Goal: Information Seeking & Learning: Learn about a topic

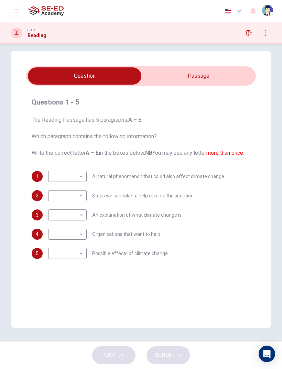
scroll to position [7, 0]
click at [227, 76] on input "checkbox" at bounding box center [84, 75] width 345 height 17
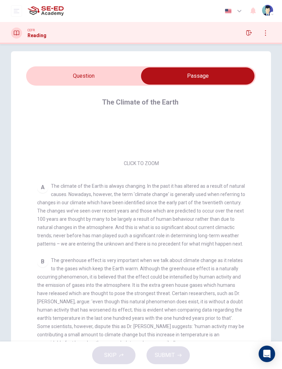
scroll to position [12, 0]
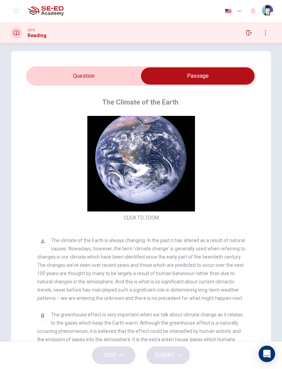
click at [157, 163] on button "Click to Zoom" at bounding box center [141, 163] width 60 height 17
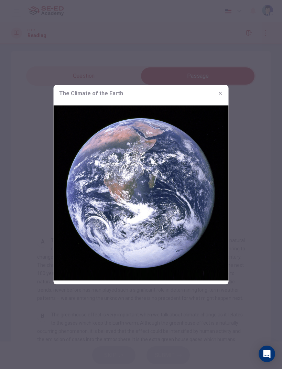
click at [222, 94] on icon "button" at bounding box center [221, 93] width 6 height 6
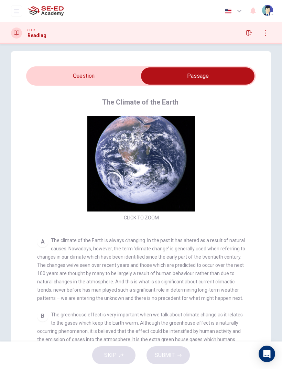
click at [236, 176] on div "Click to Zoom" at bounding box center [141, 163] width 208 height 119
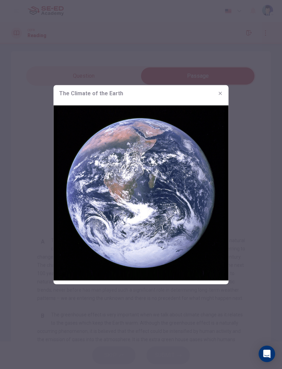
click at [227, 92] on div "The Climate of the Earth" at bounding box center [141, 93] width 175 height 17
click at [219, 101] on img at bounding box center [141, 192] width 175 height 183
click at [220, 95] on icon "button" at bounding box center [221, 93] width 6 height 6
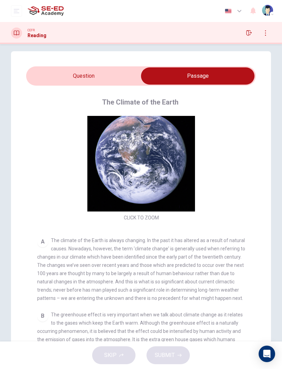
click at [46, 72] on input "checkbox" at bounding box center [197, 75] width 345 height 17
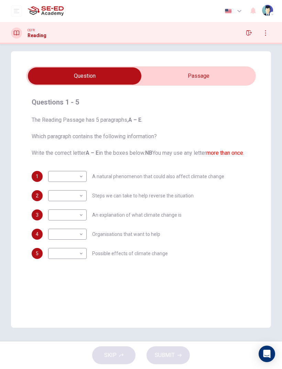
click at [239, 74] on input "checkbox" at bounding box center [84, 75] width 345 height 17
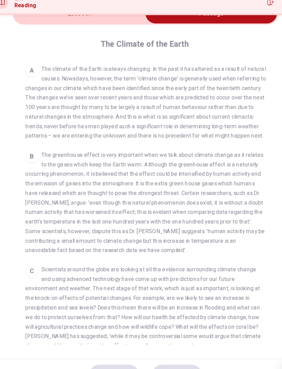
scroll to position [41, 0]
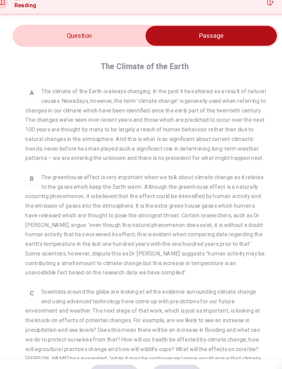
click at [27, 53] on input "checkbox" at bounding box center [197, 61] width 345 height 17
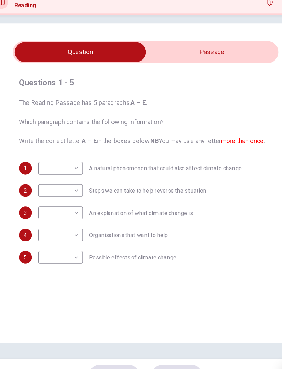
scroll to position [7, 0]
click at [40, 153] on body "This site uses cookies, as explained in our Privacy Policy . If you agree to th…" at bounding box center [141, 184] width 282 height 369
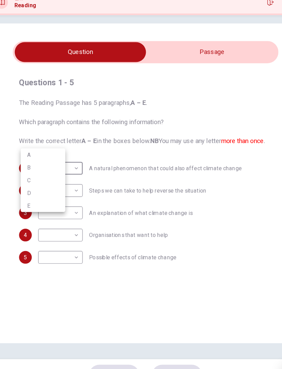
click at [228, 140] on div at bounding box center [141, 184] width 282 height 369
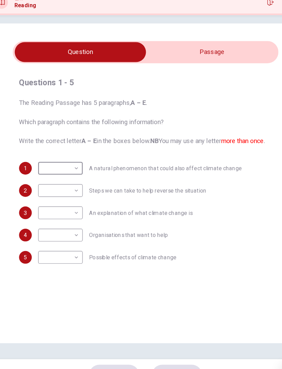
click at [214, 67] on input "checkbox" at bounding box center [84, 75] width 345 height 17
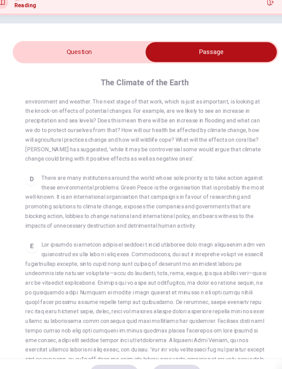
scroll to position [324, 0]
click at [37, 67] on input "checkbox" at bounding box center [197, 75] width 345 height 17
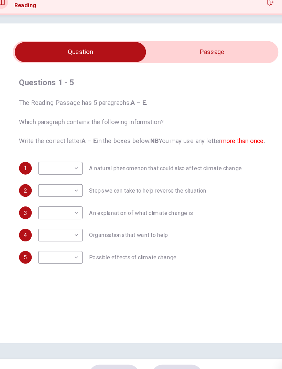
scroll to position [0, 0]
click at [198, 97] on h4 "Questions 1 - 5" at bounding box center [141, 102] width 219 height 11
click at [198, 142] on div "Questions 1 - 5 The Reading Passage has 5 paragraphs, A – E . Which paragraph c…" at bounding box center [141, 177] width 230 height 173
click at [211, 67] on input "checkbox" at bounding box center [84, 75] width 345 height 17
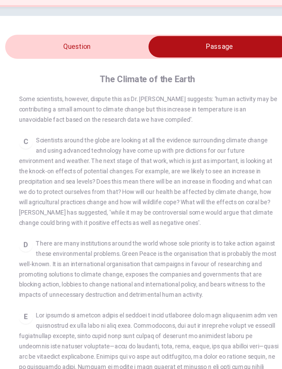
scroll to position [276, 0]
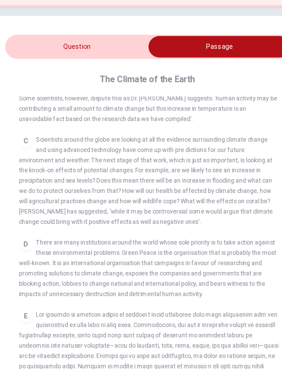
click at [37, 84] on div "B The greenhouse effect is very important when we talk about climate change as …" at bounding box center [141, 92] width 208 height 91
click at [29, 86] on div "The Climate of the Earth CLICK TO ZOOM Click to Zoom A The climate of the Earth…" at bounding box center [141, 230] width 230 height 288
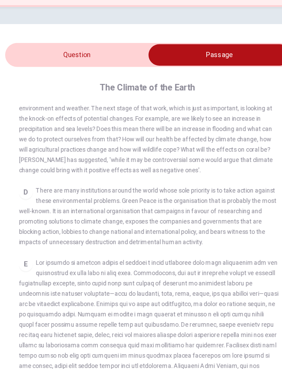
scroll to position [0, 0]
click at [42, 74] on input "checkbox" at bounding box center [197, 82] width 345 height 17
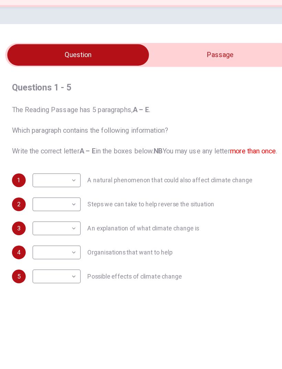
click at [210, 74] on input "checkbox" at bounding box center [84, 82] width 345 height 17
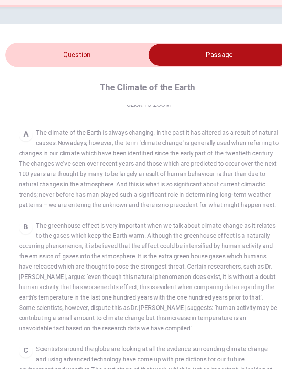
scroll to position [115, 0]
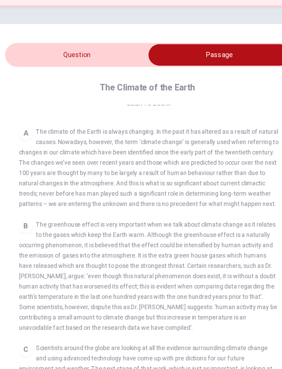
click at [36, 74] on input "checkbox" at bounding box center [197, 82] width 345 height 17
checkbox input "false"
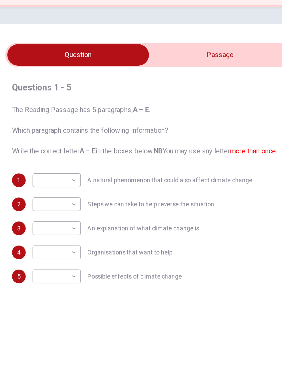
click at [56, 191] on body "This site uses cookies, as explained in our Privacy Policy . If you agree to th…" at bounding box center [141, 184] width 282 height 369
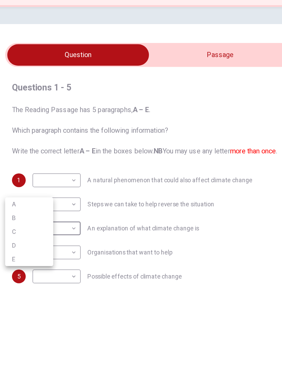
click at [26, 197] on li "A" at bounding box center [45, 202] width 39 height 11
type input "A"
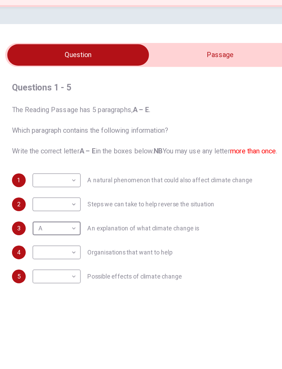
click at [166, 74] on input "checkbox" at bounding box center [84, 82] width 345 height 17
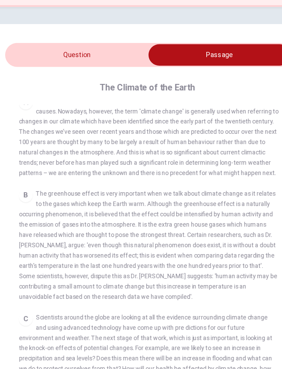
scroll to position [142, 0]
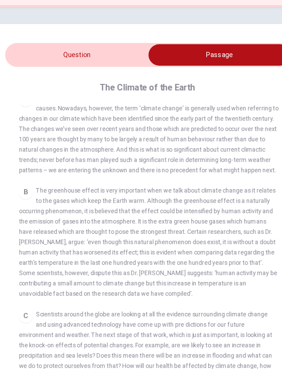
click at [72, 74] on input "checkbox" at bounding box center [197, 82] width 345 height 17
checkbox input "false"
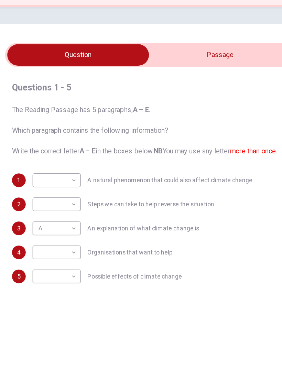
click at [45, 154] on body "This site uses cookies, as explained in our Privacy Policy . If you agree to th…" at bounding box center [141, 184] width 282 height 369
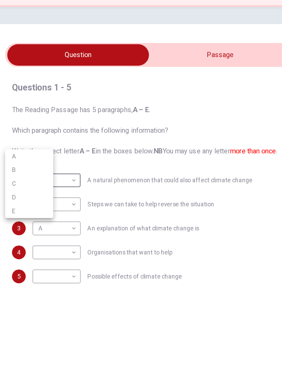
click at [26, 169] on li "B" at bounding box center [45, 174] width 39 height 11
type input "B"
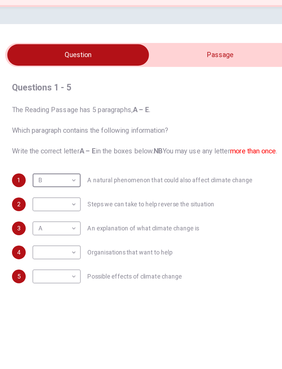
click at [130, 74] on input "checkbox" at bounding box center [84, 82] width 345 height 17
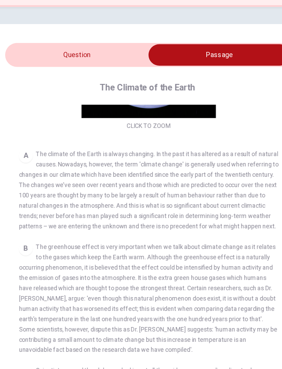
scroll to position [0, 0]
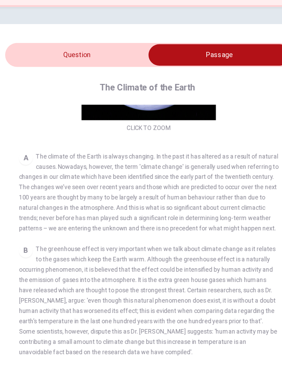
click at [44, 74] on input "checkbox" at bounding box center [197, 82] width 345 height 17
checkbox input "false"
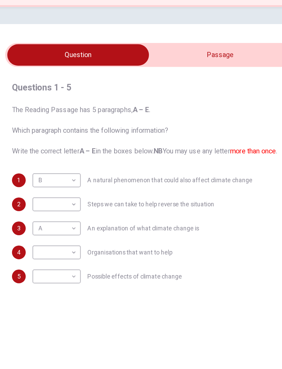
click at [61, 232] on body "This site uses cookies, as explained in our Privacy Policy . If you agree to th…" at bounding box center [141, 184] width 282 height 369
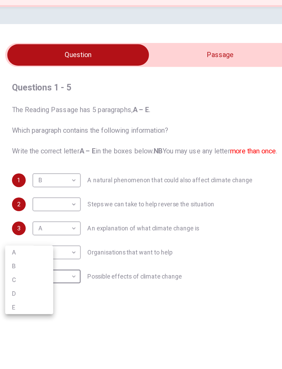
click at [26, 245] on li "C" at bounding box center [45, 262] width 39 height 11
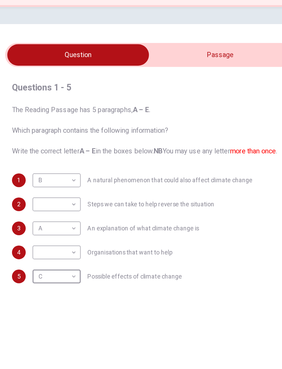
type input "C"
click at [127, 74] on input "checkbox" at bounding box center [84, 82] width 345 height 17
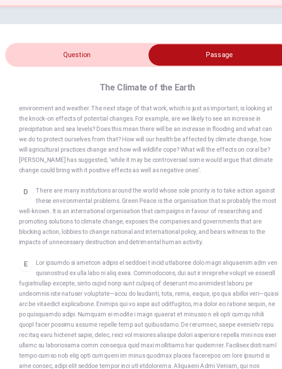
scroll to position [324, 0]
click at [39, 74] on input "checkbox" at bounding box center [197, 82] width 345 height 17
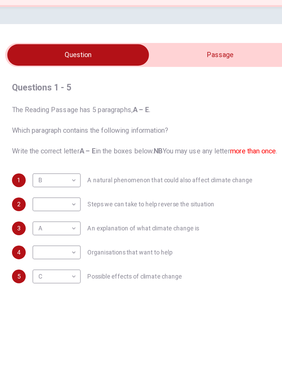
click at [142, 74] on input "checkbox" at bounding box center [84, 82] width 345 height 17
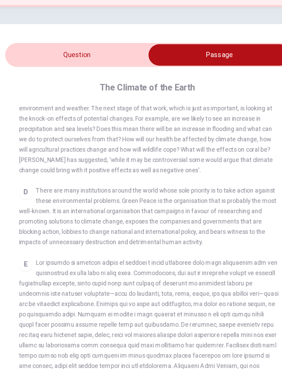
scroll to position [0, 0]
click at [77, 74] on input "checkbox" at bounding box center [197, 82] width 345 height 17
checkbox input "false"
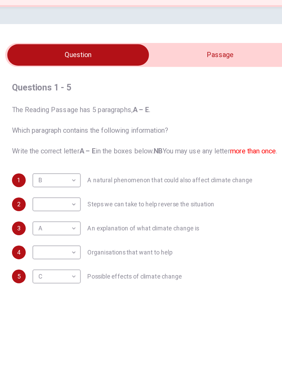
click at [49, 171] on body "This site uses cookies, as explained in our Privacy Policy . If you agree to th…" at bounding box center [141, 184] width 282 height 369
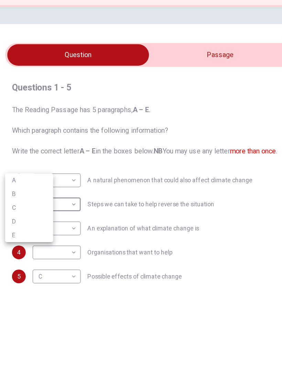
click at [26, 222] on li "E" at bounding box center [45, 227] width 39 height 11
type input "E"
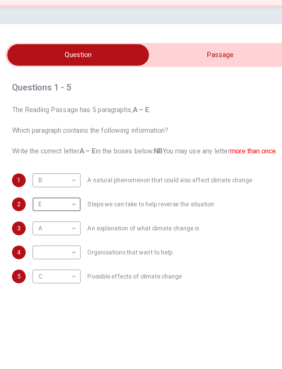
click at [34, 208] on body "This site uses cookies, as explained in our Privacy Policy . If you agree to th…" at bounding box center [141, 184] width 282 height 369
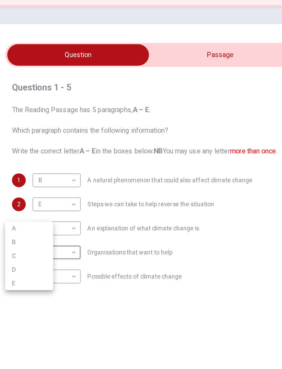
click at [26, 238] on li "C" at bounding box center [45, 243] width 39 height 11
type input "C"
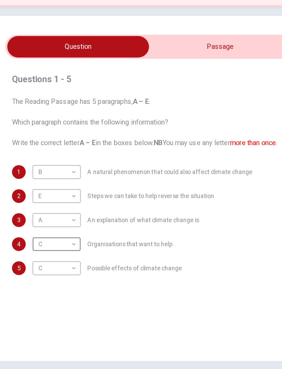
scroll to position [7, 0]
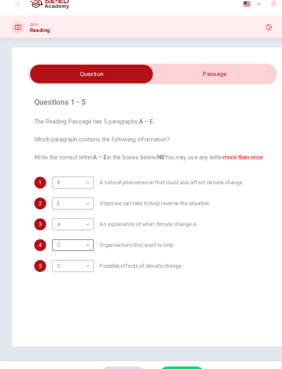
click at [178, 245] on button "SUBMIT" at bounding box center [168, 355] width 43 height 18
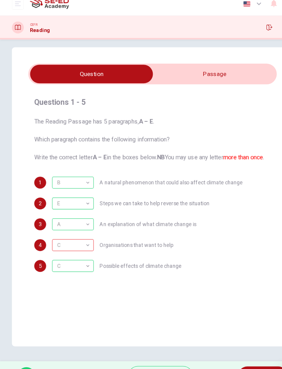
click at [92, 230] on div "C C ​ Organisations that want to help" at bounding box center [104, 234] width 112 height 11
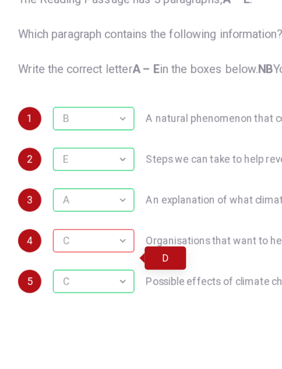
click at [58, 225] on div "C" at bounding box center [66, 235] width 36 height 20
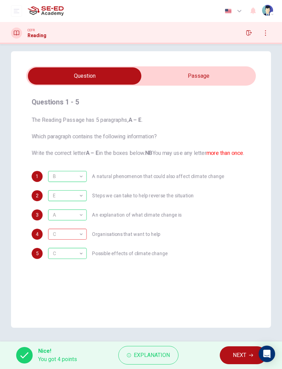
click at [240, 245] on span "NEXT" at bounding box center [239, 356] width 13 height 10
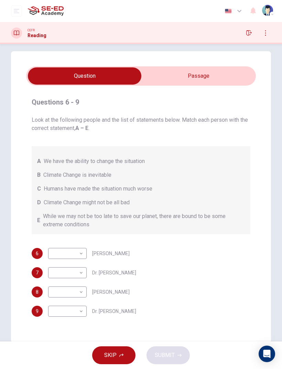
click at [206, 75] on input "checkbox" at bounding box center [84, 75] width 345 height 17
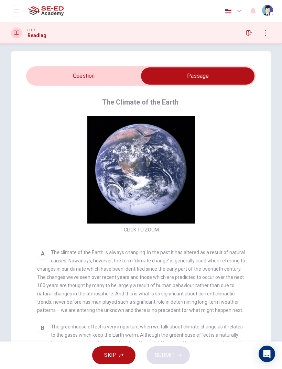
click at [118, 73] on input "checkbox" at bounding box center [197, 75] width 345 height 17
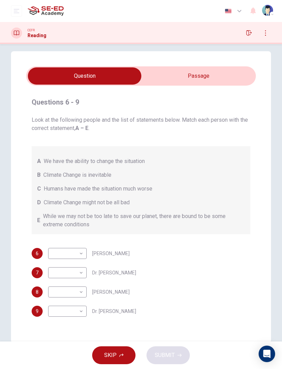
click at [194, 75] on input "checkbox" at bounding box center [84, 75] width 345 height 17
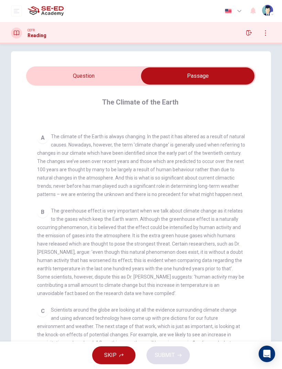
scroll to position [122, 0]
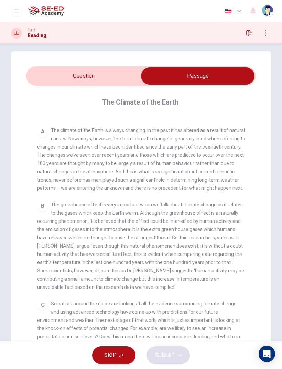
click at [130, 83] on input "checkbox" at bounding box center [197, 75] width 345 height 17
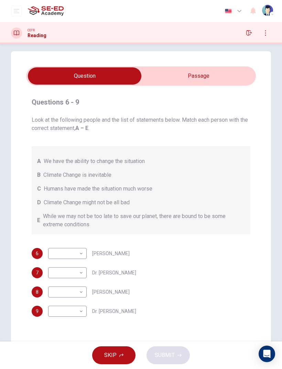
click at [234, 75] on input "checkbox" at bounding box center [84, 75] width 345 height 17
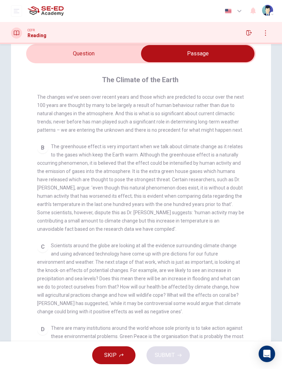
scroll to position [29, 0]
click at [60, 56] on input "checkbox" at bounding box center [197, 53] width 345 height 17
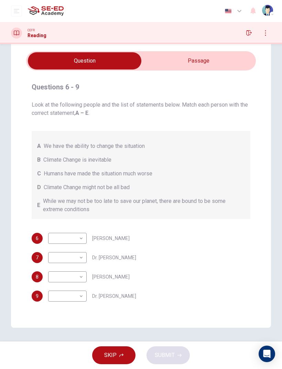
click at [226, 56] on input "checkbox" at bounding box center [84, 60] width 345 height 17
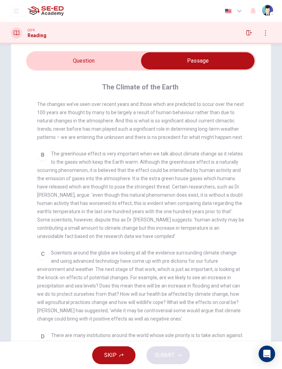
click at [57, 56] on input "checkbox" at bounding box center [197, 60] width 345 height 17
checkbox input "false"
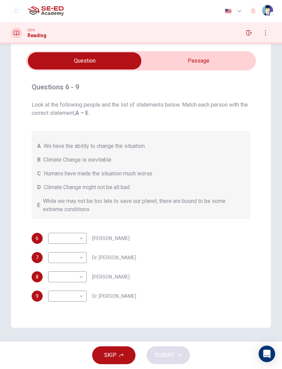
click at [83, 245] on body "This site uses cookies, as explained in our Privacy Policy . If you agree to th…" at bounding box center [141, 184] width 282 height 369
click at [79, 245] on li "B" at bounding box center [67, 298] width 39 height 11
type input "B"
click at [225, 56] on input "checkbox" at bounding box center [84, 60] width 345 height 17
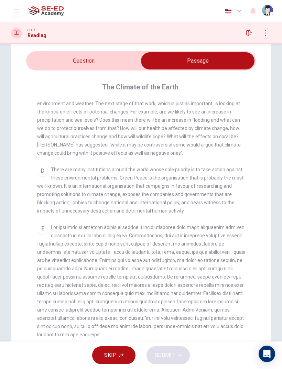
scroll to position [324, 0]
click at [49, 62] on input "checkbox" at bounding box center [197, 60] width 345 height 17
checkbox input "false"
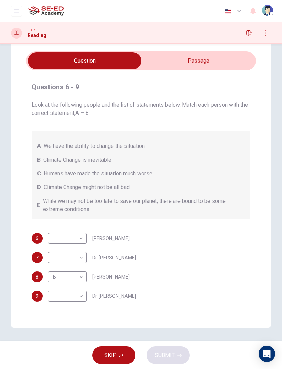
click at [78, 238] on body "This site uses cookies, as explained in our Privacy Policy . If you agree to th…" at bounding box center [141, 184] width 282 height 369
click at [78, 245] on li "E" at bounding box center [67, 293] width 39 height 11
type input "E"
click at [194, 60] on input "checkbox" at bounding box center [84, 60] width 345 height 17
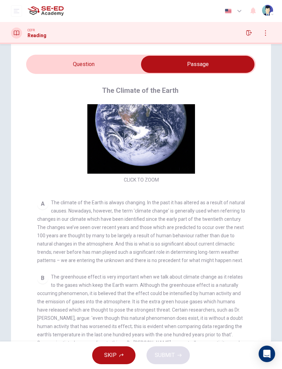
scroll to position [39, 0]
click at [49, 63] on input "checkbox" at bounding box center [197, 64] width 345 height 17
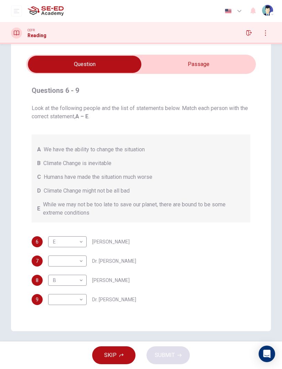
click at [235, 64] on input "checkbox" at bounding box center [84, 64] width 345 height 17
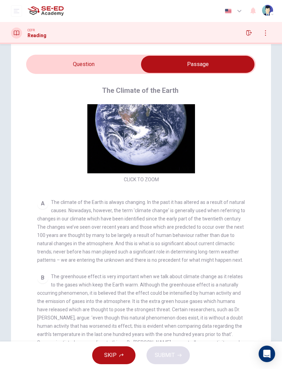
click at [117, 52] on div "Questions 6 - 9 Look at the following people and the list of statements below. …" at bounding box center [141, 203] width 260 height 326
click at [120, 57] on input "checkbox" at bounding box center [197, 64] width 345 height 17
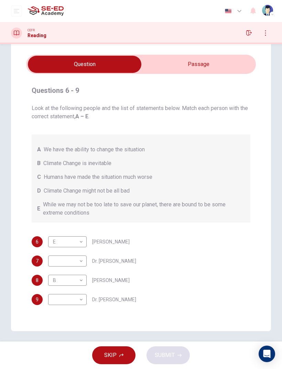
click at [225, 61] on input "checkbox" at bounding box center [84, 64] width 345 height 17
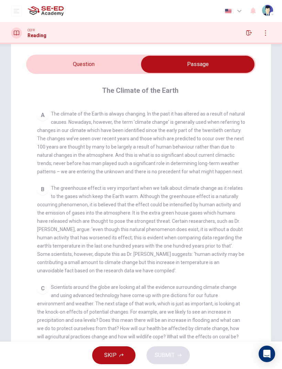
scroll to position [166, 0]
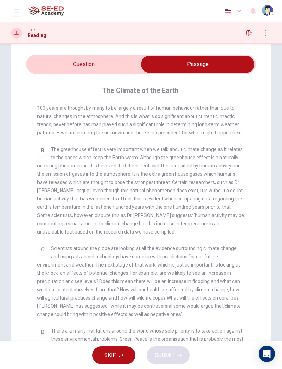
click at [65, 72] on input "checkbox" at bounding box center [197, 64] width 345 height 17
checkbox input "false"
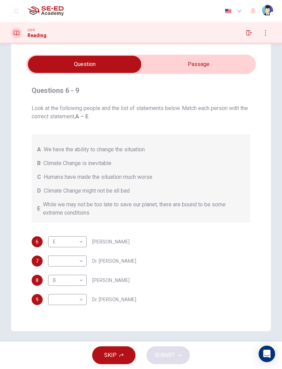
click at [56, 245] on body "This site uses cookies, as explained in our Privacy Policy . If you agree to th…" at bounding box center [141, 184] width 282 height 369
click at [55, 245] on li "C" at bounding box center [67, 294] width 39 height 11
type input "C"
click at [59, 245] on body "This site uses cookies, as explained in our Privacy Policy . If you agree to th…" at bounding box center [141, 184] width 282 height 369
click at [58, 245] on li "A" at bounding box center [67, 310] width 39 height 11
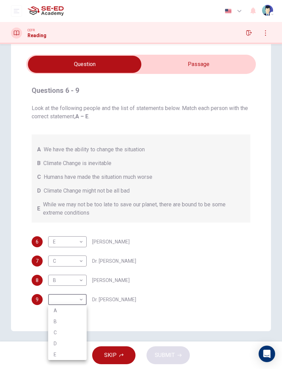
type input "A"
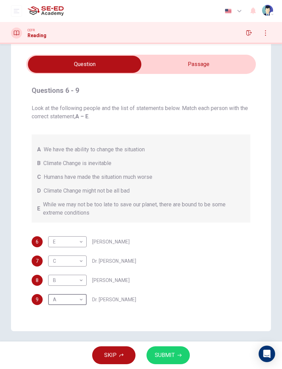
click at [224, 62] on input "checkbox" at bounding box center [84, 64] width 345 height 17
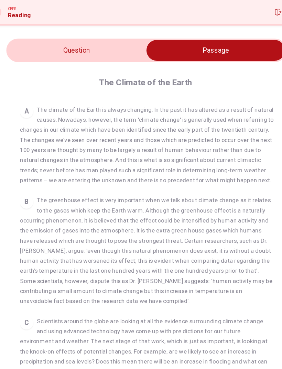
scroll to position [129, 0]
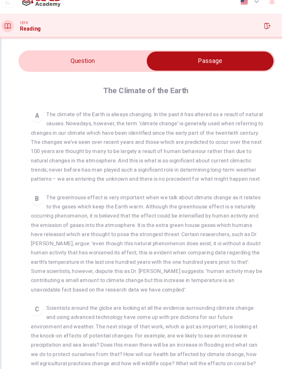
click at [35, 56] on input "checkbox" at bounding box center [197, 64] width 345 height 17
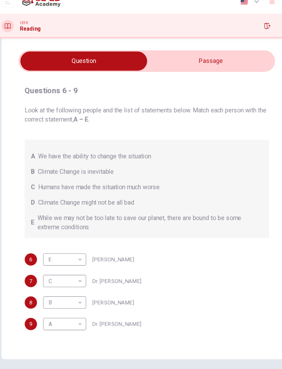
click at [211, 56] on input "checkbox" at bounding box center [84, 64] width 345 height 17
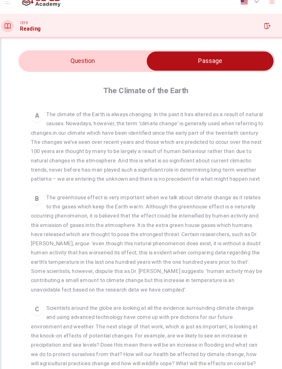
click at [62, 116] on span "The climate of the Earth is always changing. In the past it has altered as a re…" at bounding box center [141, 140] width 208 height 63
click at [46, 56] on input "checkbox" at bounding box center [197, 64] width 345 height 17
checkbox input "false"
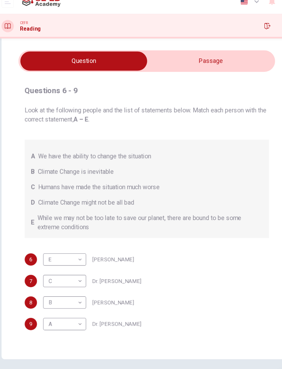
click at [164, 245] on span "SUBMIT" at bounding box center [165, 356] width 20 height 10
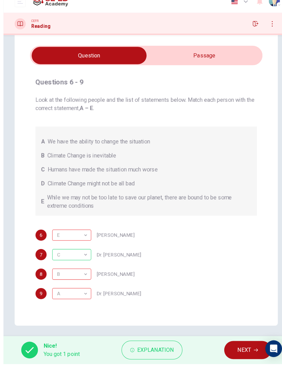
scroll to position [0, 0]
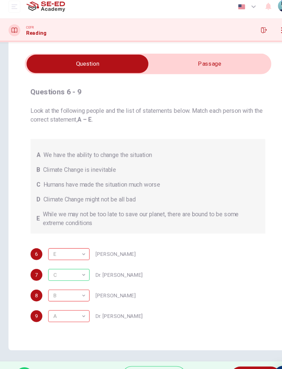
click at [214, 245] on div "Nice! You got 1 point Explanation NEXT" at bounding box center [141, 356] width 282 height 28
click at [231, 245] on span "NEXT" at bounding box center [237, 356] width 13 height 10
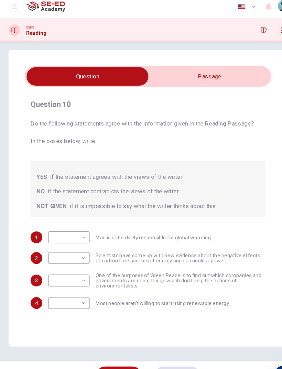
click at [80, 212] on body "This site uses cookies, as explained in our Privacy Policy . If you agree to th…" at bounding box center [141, 184] width 282 height 369
click at [77, 245] on li "NOT GIVEN" at bounding box center [64, 254] width 39 height 11
type input "NOT GIVEN"
click at [78, 242] on body "This site uses cookies, as explained in our Privacy Policy . If you agree to th…" at bounding box center [141, 184] width 282 height 369
click at [197, 208] on div at bounding box center [141, 184] width 282 height 369
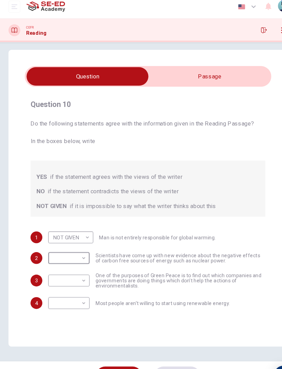
click at [75, 245] on body "This site uses cookies, as explained in our Privacy Policy . If you agree to th…" at bounding box center [141, 184] width 282 height 369
click at [72, 245] on li "YES" at bounding box center [64, 293] width 39 height 11
type input "YES"
click at [167, 67] on input "checkbox" at bounding box center [84, 75] width 345 height 17
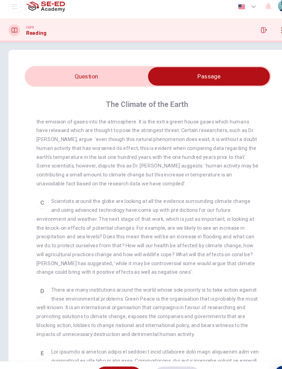
scroll to position [237, 0]
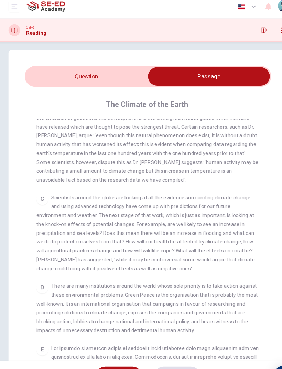
click at [69, 71] on input "checkbox" at bounding box center [197, 75] width 345 height 17
checkbox input "false"
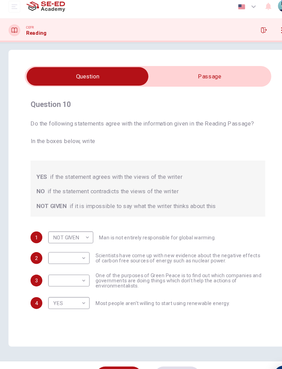
click at [80, 245] on body "This site uses cookies, as explained in our Privacy Policy . If you agree to th…" at bounding box center [141, 184] width 282 height 369
click at [73, 245] on li "NOT GIVEN" at bounding box center [64, 294] width 39 height 11
type input "NOT GIVEN"
click at [227, 70] on input "checkbox" at bounding box center [84, 75] width 345 height 17
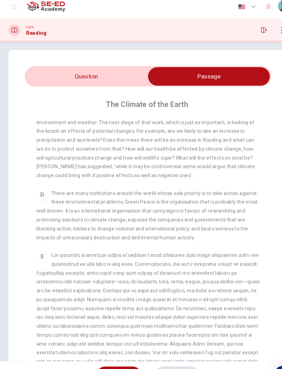
scroll to position [324, 0]
click at [74, 67] on input "checkbox" at bounding box center [197, 75] width 345 height 17
checkbox input "false"
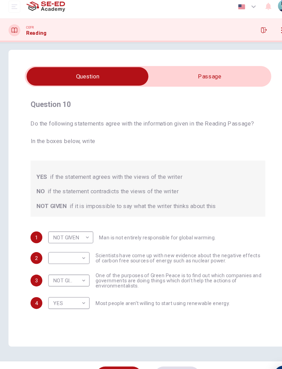
click at [80, 236] on body "This site uses cookies, as explained in our Privacy Policy . If you agree to th…" at bounding box center [141, 184] width 282 height 369
click at [69, 245] on li "NOT GIVEN" at bounding box center [64, 273] width 39 height 11
type input "NOT GIVEN"
click at [255, 215] on div "Question 10 Do the following statements agree with the information given in the…" at bounding box center [141, 189] width 260 height 277
click at [172, 245] on button "SUBMIT" at bounding box center [168, 355] width 43 height 18
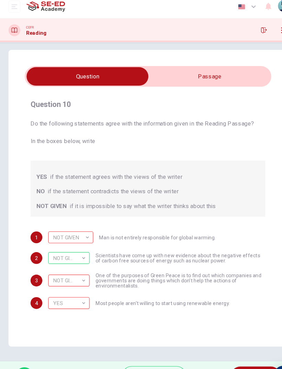
click at [233, 245] on span "NEXT" at bounding box center [237, 356] width 13 height 10
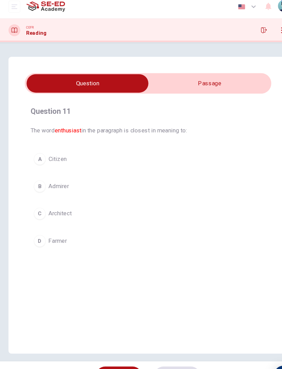
click at [229, 74] on input "checkbox" at bounding box center [84, 82] width 345 height 17
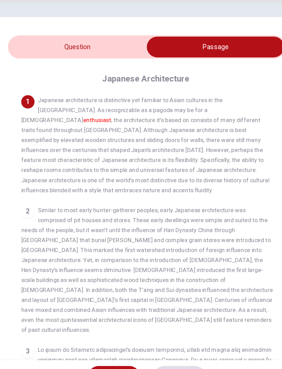
click at [81, 74] on input "checkbox" at bounding box center [197, 82] width 345 height 17
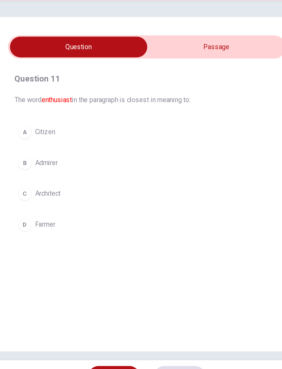
click at [205, 74] on input "checkbox" at bounding box center [84, 82] width 345 height 17
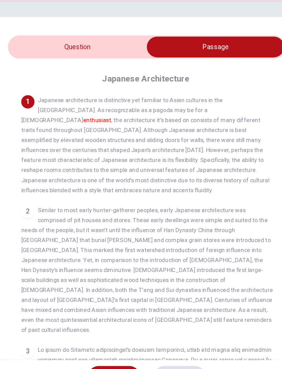
click at [69, 74] on input "checkbox" at bounding box center [197, 82] width 345 height 17
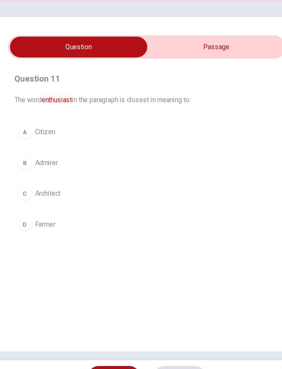
click at [174, 144] on button "A Citizen" at bounding box center [141, 152] width 219 height 17
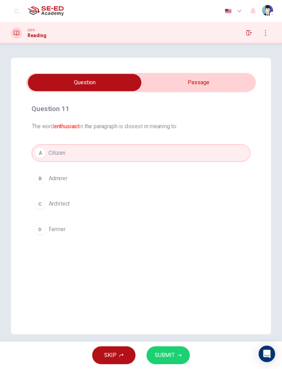
click at [181, 245] on button "SUBMIT" at bounding box center [168, 355] width 43 height 18
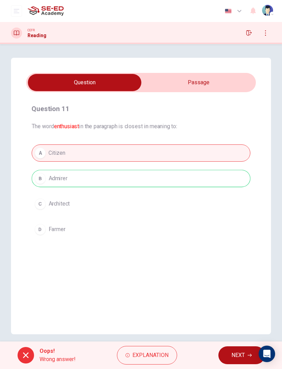
click at [244, 245] on div "Oops! Wrong answer! Explanation NEXT" at bounding box center [141, 356] width 282 height 28
click at [243, 245] on span "NEXT" at bounding box center [238, 356] width 13 height 10
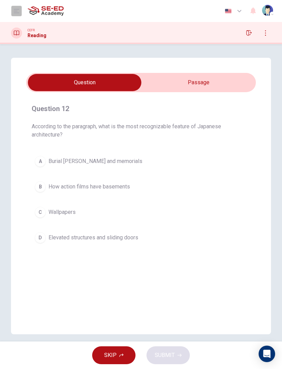
click at [15, 11] on icon "open mobile menu" at bounding box center [17, 11] width 6 height 4
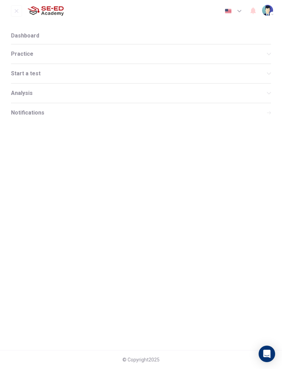
click at [275, 207] on nav "Dashboard Practice Start a test Analysis Notifications" at bounding box center [141, 186] width 282 height 328
click at [14, 6] on button "open mobile menu" at bounding box center [16, 11] width 11 height 11
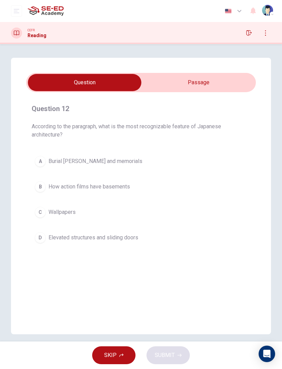
click at [159, 83] on input "checkbox" at bounding box center [84, 82] width 345 height 17
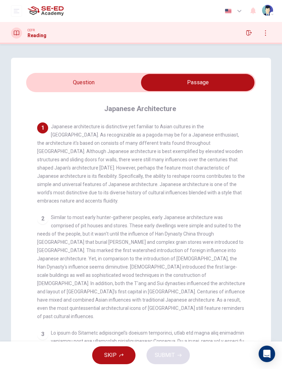
click at [85, 81] on input "checkbox" at bounding box center [197, 82] width 345 height 17
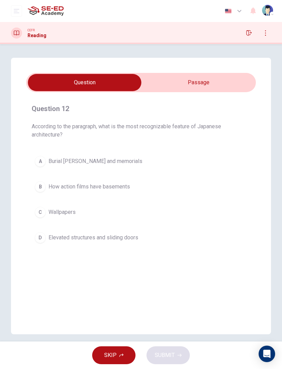
click at [156, 72] on div "Question 12 According to the paragraph, what is the most recognizable feature o…" at bounding box center [141, 196] width 260 height 277
click at [162, 76] on input "checkbox" at bounding box center [84, 82] width 345 height 17
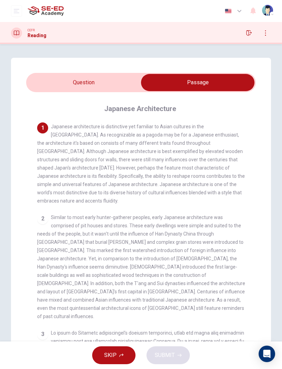
click at [72, 76] on input "checkbox" at bounding box center [197, 82] width 345 height 17
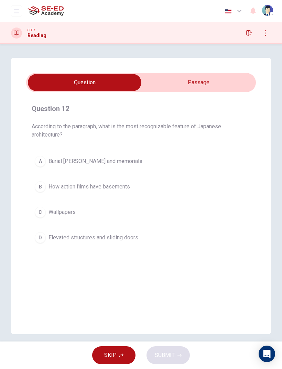
click at [152, 78] on input "checkbox" at bounding box center [84, 82] width 345 height 17
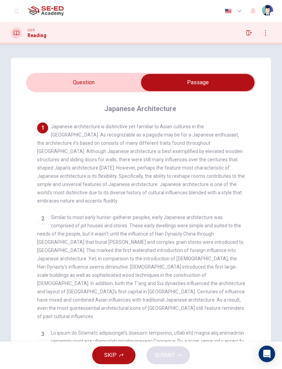
click at [94, 79] on input "checkbox" at bounding box center [197, 82] width 345 height 17
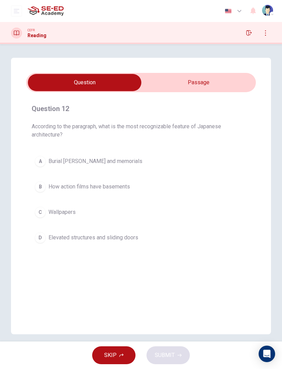
click at [163, 229] on button "D Elevated structures and sliding doors" at bounding box center [141, 237] width 219 height 17
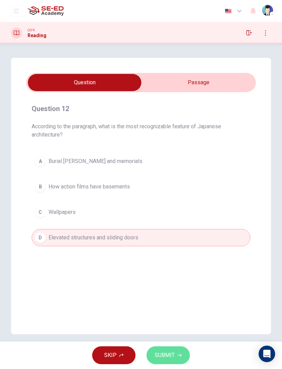
click at [168, 245] on span "SUBMIT" at bounding box center [165, 356] width 20 height 10
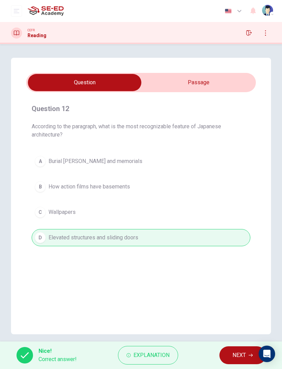
click at [242, 245] on span "NEXT" at bounding box center [239, 356] width 13 height 10
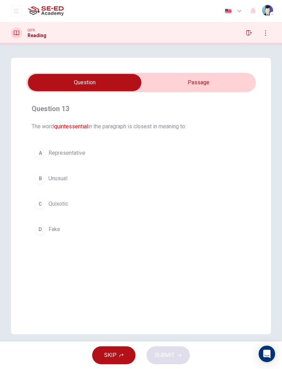
click at [151, 81] on input "checkbox" at bounding box center [84, 82] width 345 height 17
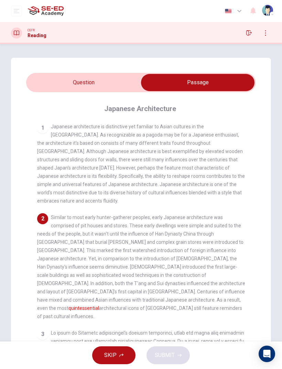
click at [96, 80] on input "checkbox" at bounding box center [197, 82] width 345 height 17
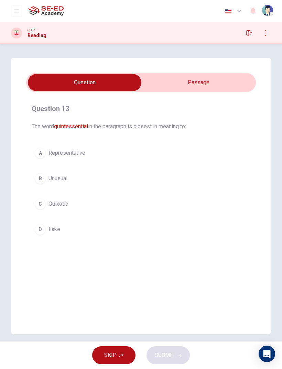
click at [161, 80] on input "checkbox" at bounding box center [84, 82] width 345 height 17
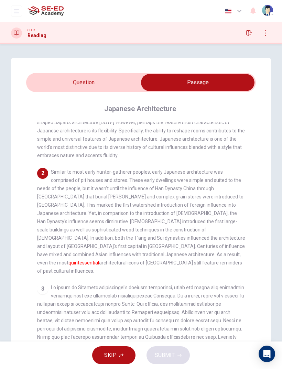
scroll to position [51, 0]
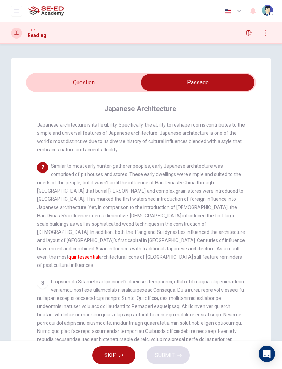
click at [89, 89] on input "checkbox" at bounding box center [197, 82] width 345 height 17
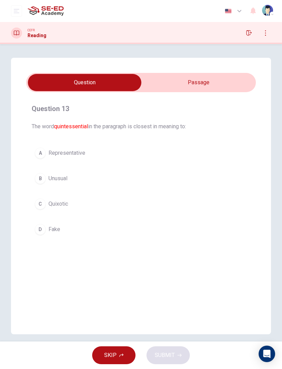
click at [166, 84] on input "checkbox" at bounding box center [84, 82] width 345 height 17
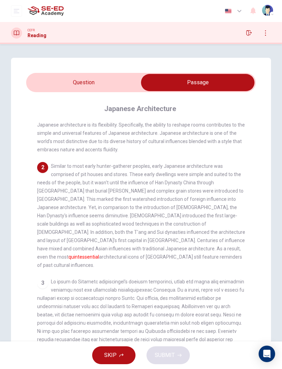
click at [97, 82] on input "checkbox" at bounding box center [197, 82] width 345 height 17
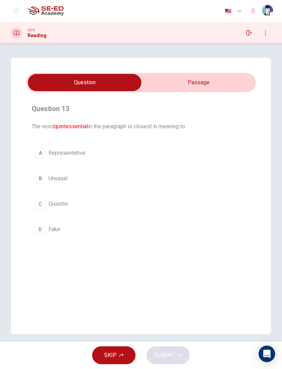
click at [76, 149] on span "Representative" at bounding box center [67, 153] width 37 height 8
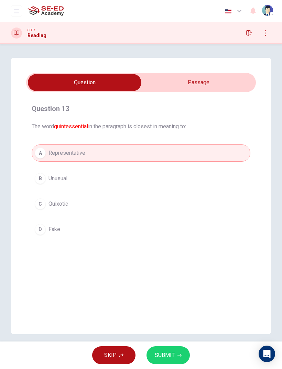
click at [175, 245] on button "SUBMIT" at bounding box center [168, 355] width 43 height 18
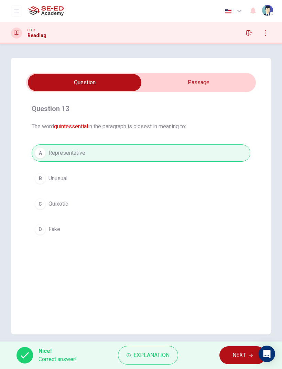
click at [236, 245] on button "NEXT" at bounding box center [243, 355] width 46 height 18
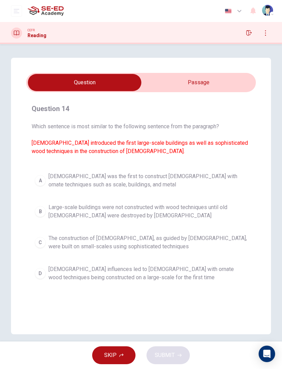
click at [161, 86] on input "checkbox" at bounding box center [84, 82] width 345 height 17
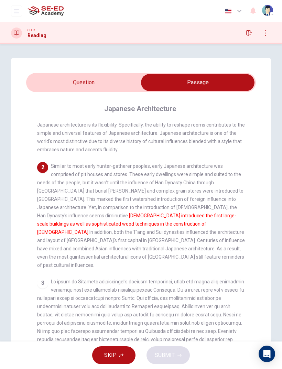
click at [81, 78] on input "checkbox" at bounding box center [197, 82] width 345 height 17
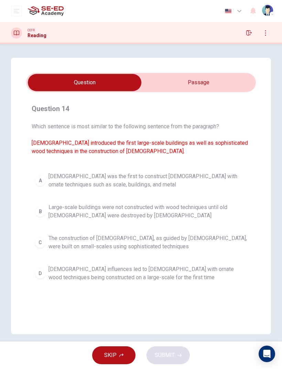
click at [231, 175] on span "[DEMOGRAPHIC_DATA] was the first to construct [DEMOGRAPHIC_DATA] with ornate te…" at bounding box center [148, 180] width 199 height 17
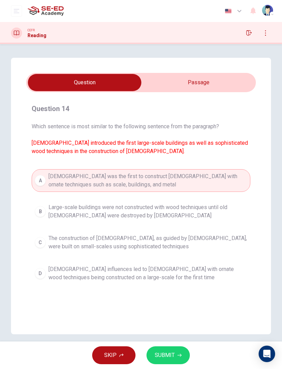
click at [180, 245] on button "SUBMIT" at bounding box center [168, 355] width 43 height 18
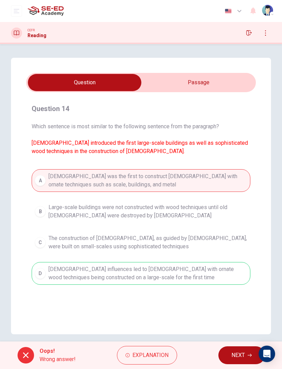
click at [236, 245] on span "NEXT" at bounding box center [238, 356] width 13 height 10
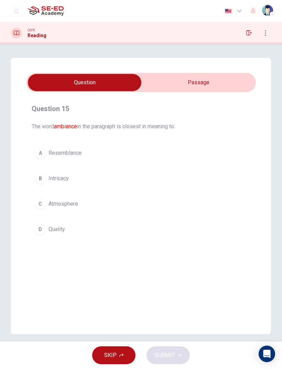
click at [155, 79] on input "checkbox" at bounding box center [84, 82] width 345 height 17
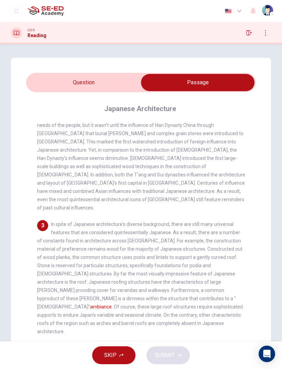
scroll to position [110, 0]
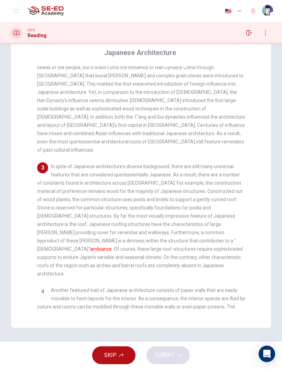
click at [222, 245] on span "Another featured trait of Japanese architecture consists of paper walls that ar…" at bounding box center [141, 332] width 208 height 88
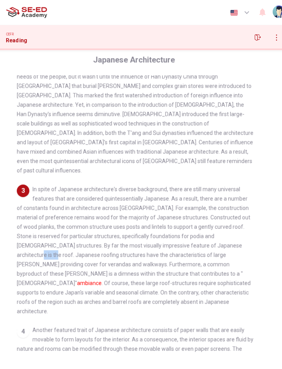
click at [236, 178] on div "Question 15 The word ambiance in the paragraph is closest in meaning to: A Rese…" at bounding box center [141, 165] width 260 height 326
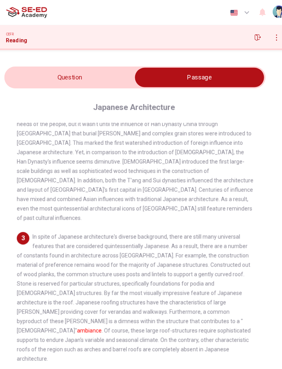
click at [104, 66] on input "checkbox" at bounding box center [197, 68] width 345 height 17
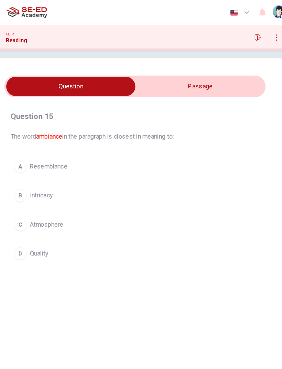
click at [217, 73] on input "checkbox" at bounding box center [84, 75] width 345 height 17
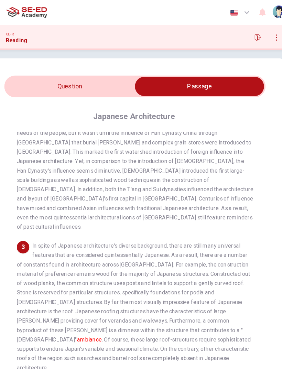
click at [119, 80] on input "checkbox" at bounding box center [197, 75] width 345 height 17
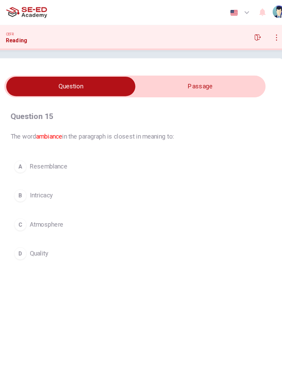
click at [140, 142] on button "A Resemblance" at bounding box center [141, 146] width 219 height 17
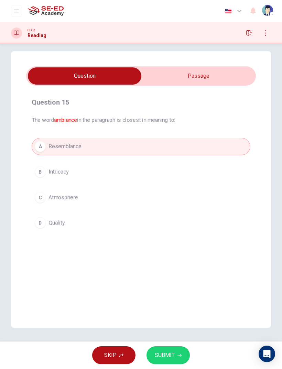
click at [180, 245] on button "SUBMIT" at bounding box center [168, 355] width 43 height 18
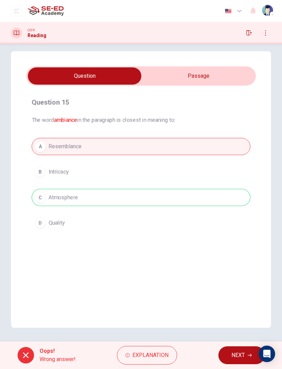
click at [231, 245] on div "Oops! Wrong answer! Explanation NEXT" at bounding box center [141, 356] width 282 height 28
click at [237, 245] on button "NEXT" at bounding box center [241, 355] width 46 height 18
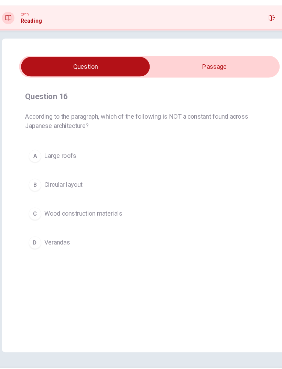
click at [211, 67] on input "checkbox" at bounding box center [84, 75] width 345 height 17
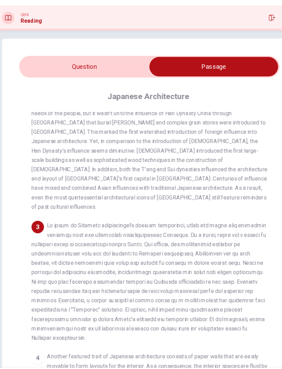
click at [118, 67] on input "checkbox" at bounding box center [197, 75] width 345 height 17
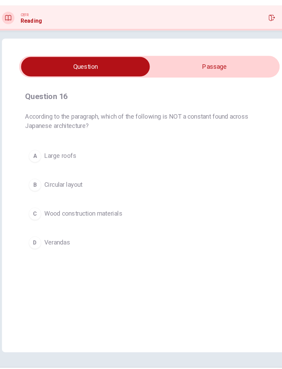
click at [179, 67] on input "checkbox" at bounding box center [84, 75] width 345 height 17
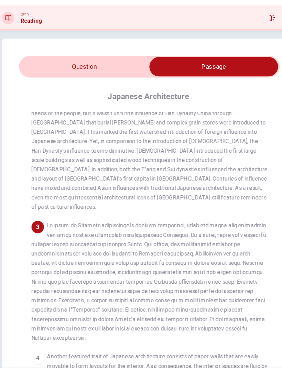
click at [117, 67] on input "checkbox" at bounding box center [197, 75] width 345 height 17
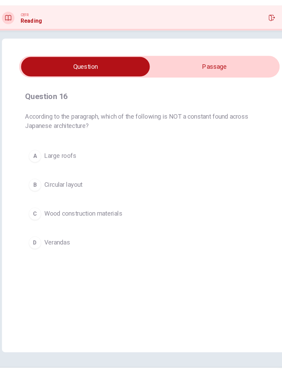
click at [144, 172] on button "B Circular layout" at bounding box center [141, 180] width 219 height 17
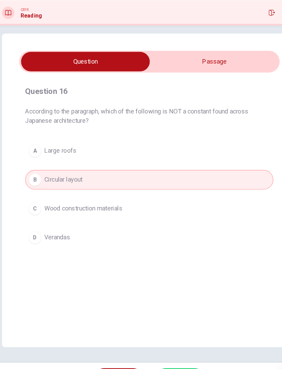
click at [166, 245] on button "SUBMIT" at bounding box center [168, 355] width 43 height 18
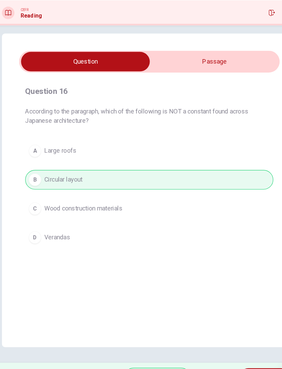
click at [225, 245] on button "NEXT" at bounding box center [243, 355] width 46 height 18
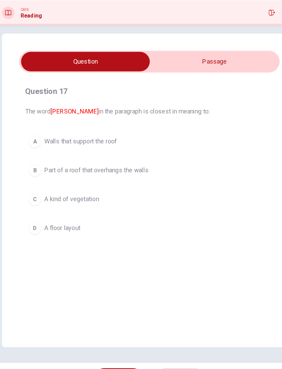
click at [226, 67] on input "checkbox" at bounding box center [84, 75] width 345 height 17
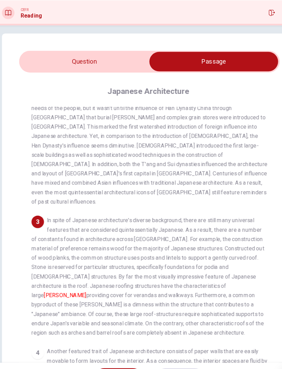
click at [111, 51] on div "Question 17 The word [PERSON_NAME] in the paragraph is closest in meaning to: A…" at bounding box center [141, 214] width 260 height 326
click at [108, 67] on input "checkbox" at bounding box center [197, 75] width 345 height 17
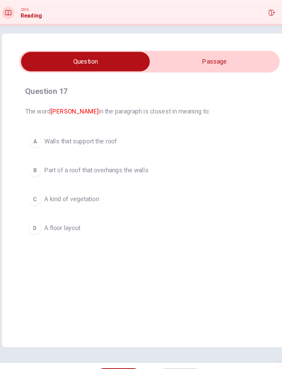
click at [160, 67] on input "checkbox" at bounding box center [84, 75] width 345 height 17
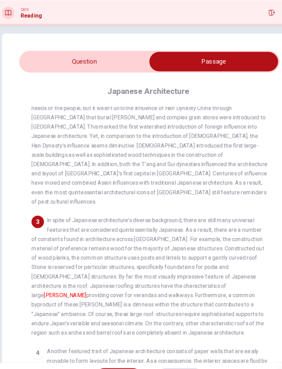
click at [124, 67] on input "checkbox" at bounding box center [197, 75] width 345 height 17
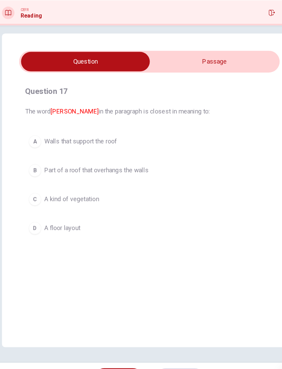
click at [203, 163] on button "B Part of a roof that overhangs the walls" at bounding box center [141, 171] width 219 height 17
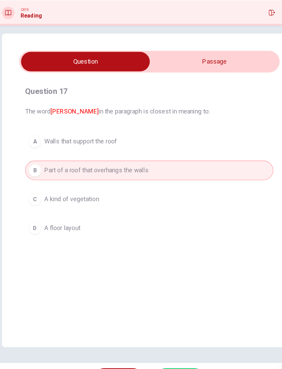
click at [215, 67] on input "checkbox" at bounding box center [84, 75] width 345 height 17
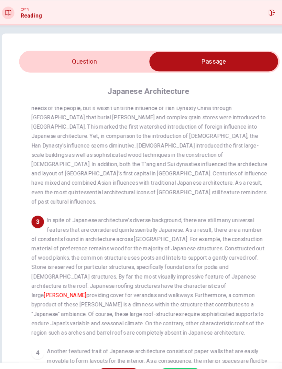
click at [126, 67] on input "checkbox" at bounding box center [197, 75] width 345 height 17
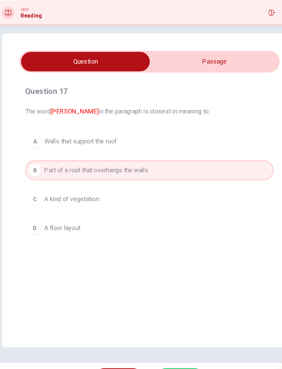
click at [165, 138] on button "A Walls that support the roof" at bounding box center [141, 146] width 219 height 17
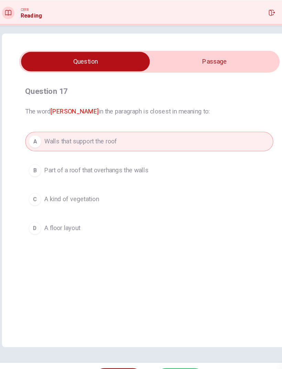
click at [207, 163] on button "B Part of a roof that overhangs the walls" at bounding box center [141, 171] width 219 height 17
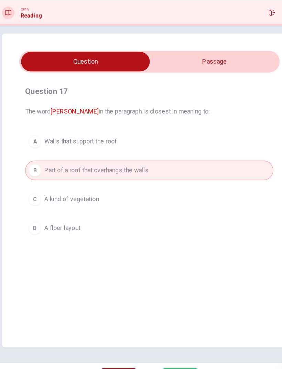
click at [166, 245] on button "SUBMIT" at bounding box center [168, 355] width 43 height 18
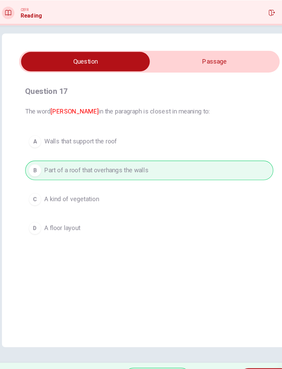
click at [233, 245] on span "NEXT" at bounding box center [239, 356] width 13 height 10
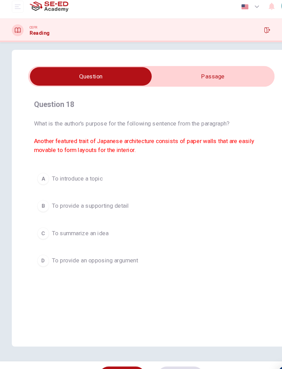
click at [221, 53] on div "Question 18 What is the author's purpose for the following sentence from the pa…" at bounding box center [141, 189] width 260 height 277
click at [212, 68] on input "checkbox" at bounding box center [84, 75] width 345 height 17
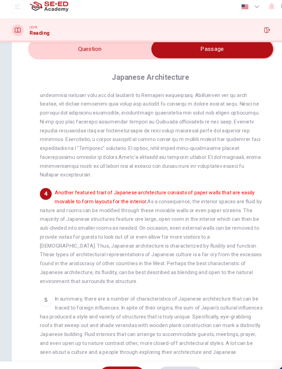
scroll to position [31, 0]
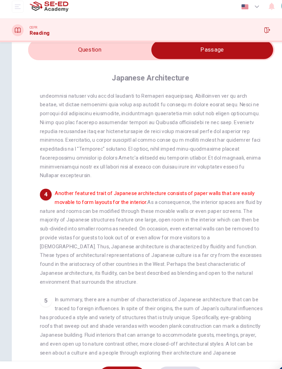
click at [129, 47] on input "checkbox" at bounding box center [197, 51] width 345 height 17
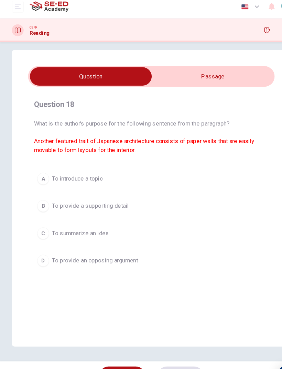
scroll to position [7, 0]
click at [212, 73] on input "checkbox" at bounding box center [84, 75] width 345 height 17
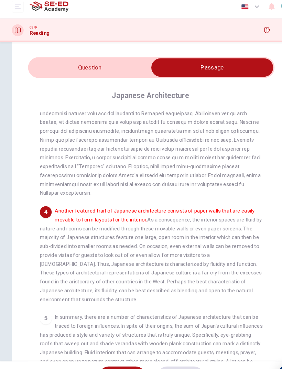
scroll to position [17, 0]
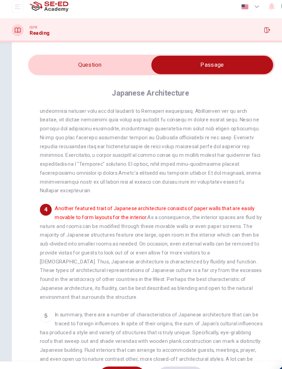
click at [115, 63] on input "checkbox" at bounding box center [197, 65] width 345 height 17
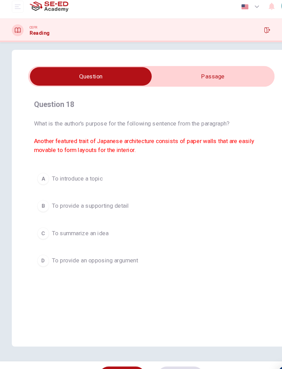
scroll to position [7, 0]
click at [193, 166] on button "A To introduce a topic" at bounding box center [141, 171] width 219 height 17
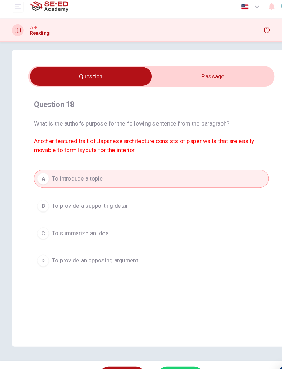
click at [183, 245] on button "SUBMIT" at bounding box center [168, 355] width 43 height 18
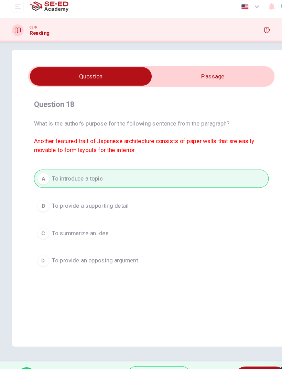
click at [232, 245] on button "NEXT" at bounding box center [243, 355] width 46 height 18
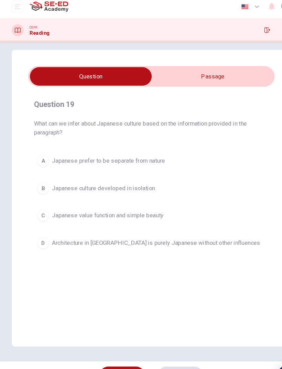
click at [225, 70] on input "checkbox" at bounding box center [84, 75] width 345 height 17
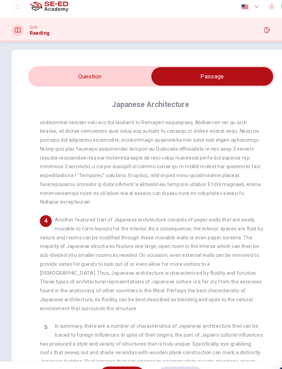
click at [111, 67] on input "checkbox" at bounding box center [197, 75] width 345 height 17
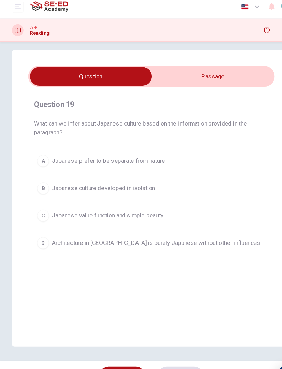
click at [249, 74] on input "checkbox" at bounding box center [84, 75] width 345 height 17
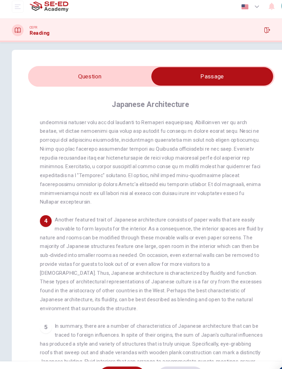
click at [130, 67] on input "checkbox" at bounding box center [197, 75] width 345 height 17
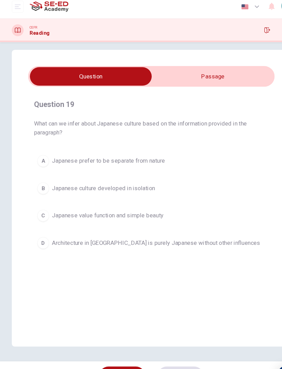
click at [186, 146] on button "A [DEMOGRAPHIC_DATA] prefer to be separate from nature" at bounding box center [141, 154] width 219 height 17
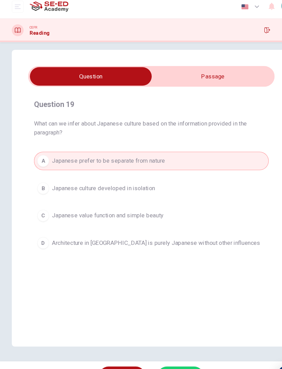
click at [175, 245] on button "SUBMIT" at bounding box center [168, 355] width 43 height 18
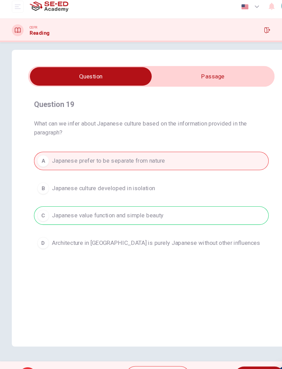
click at [242, 245] on button "NEXT" at bounding box center [241, 355] width 46 height 18
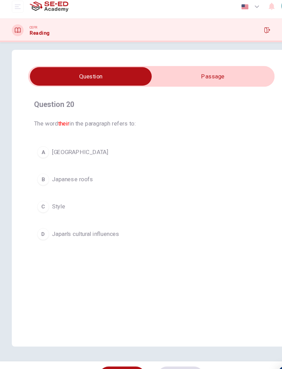
click at [217, 75] on input "checkbox" at bounding box center [84, 75] width 345 height 17
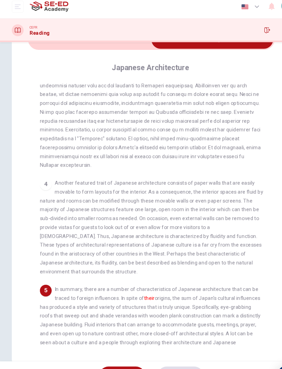
scroll to position [194, 0]
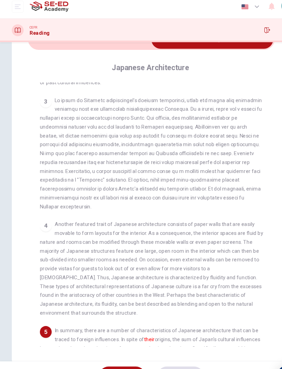
click at [136, 44] on input "checkbox" at bounding box center [197, 41] width 345 height 17
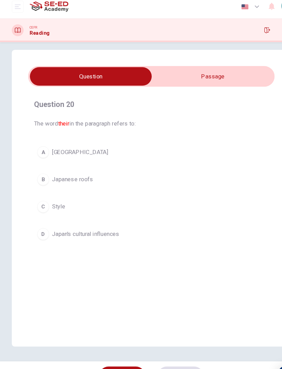
scroll to position [7, 0]
click at [204, 91] on div "Question 20 The word their in the paragraph refers to: A Japan B Japanese roofs…" at bounding box center [141, 164] width 230 height 146
click at [205, 79] on input "checkbox" at bounding box center [84, 75] width 345 height 17
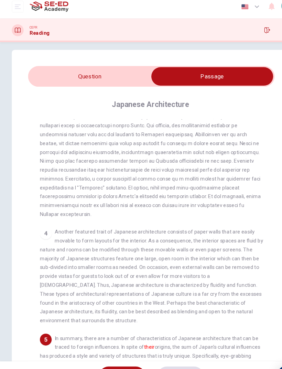
scroll to position [222, 0]
click at [112, 67] on input "checkbox" at bounding box center [197, 75] width 345 height 17
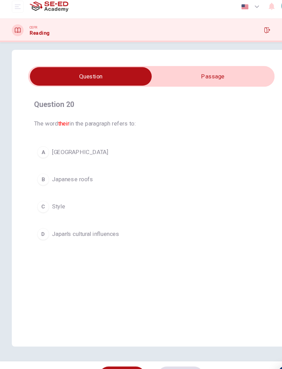
click at [169, 148] on button "A [GEOGRAPHIC_DATA]" at bounding box center [141, 146] width 219 height 17
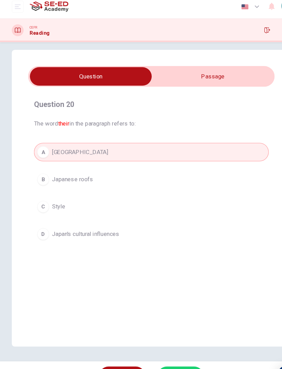
click at [128, 245] on div "SKIP SUBMIT" at bounding box center [141, 356] width 282 height 28
click at [178, 245] on icon "button" at bounding box center [180, 355] width 4 height 4
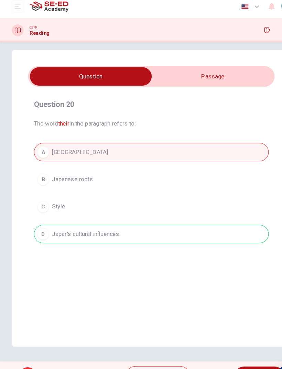
click at [237, 245] on button "NEXT" at bounding box center [241, 355] width 46 height 18
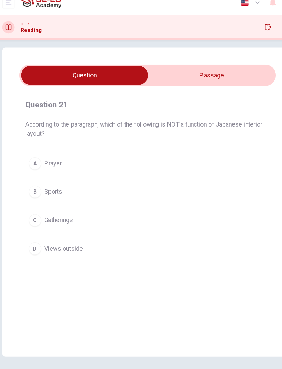
click at [209, 172] on button "B Sports" at bounding box center [141, 180] width 219 height 17
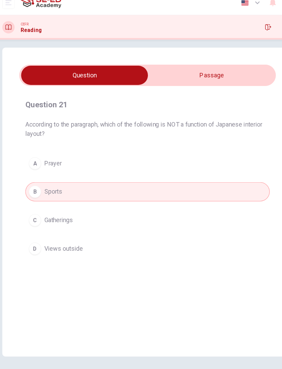
click at [173, 245] on button "SUBMIT" at bounding box center [168, 355] width 43 height 18
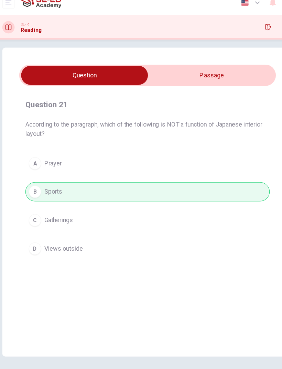
click at [223, 245] on button "NEXT" at bounding box center [243, 355] width 46 height 18
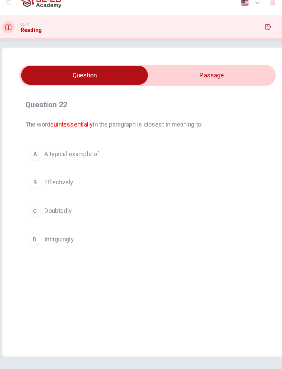
click at [216, 67] on input "checkbox" at bounding box center [84, 75] width 345 height 17
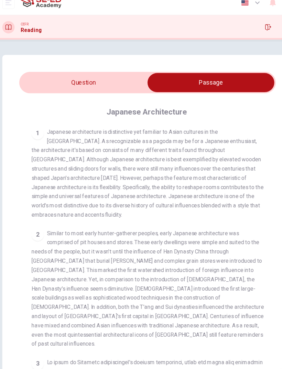
scroll to position [0, 0]
click at [99, 74] on input "checkbox" at bounding box center [197, 82] width 345 height 17
checkbox input "false"
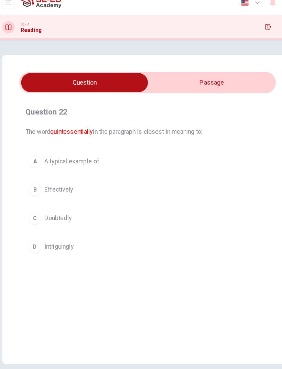
click at [206, 148] on button "A A typical example of" at bounding box center [141, 152] width 219 height 17
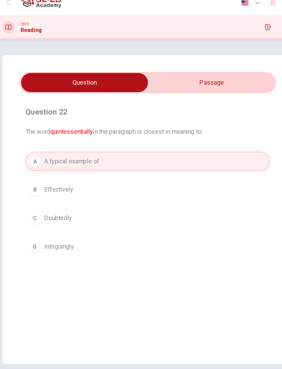
click at [178, 245] on icon "button" at bounding box center [180, 355] width 4 height 4
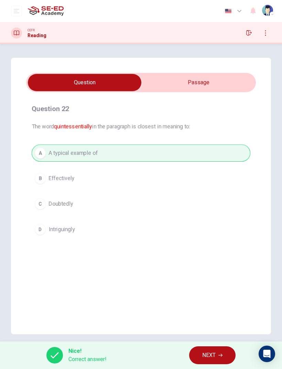
click at [216, 245] on span "NEXT" at bounding box center [208, 356] width 13 height 10
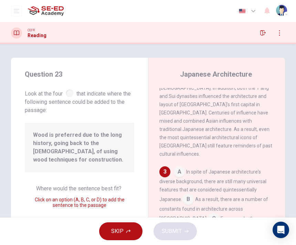
scroll to position [303, 0]
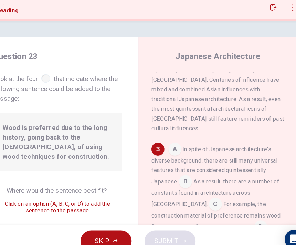
click at [183, 176] on input at bounding box center [188, 181] width 11 height 11
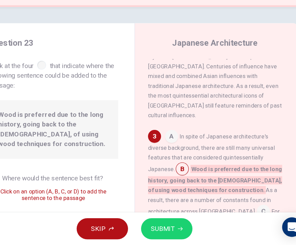
click at [251, 212] on input at bounding box center [256, 217] width 11 height 11
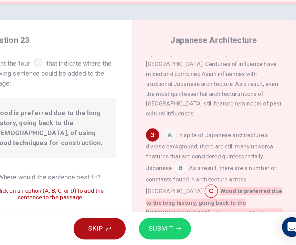
click at [153, 223] on button "SUBMIT" at bounding box center [174, 232] width 43 height 18
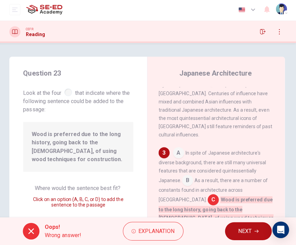
click at [250, 231] on span "NEXT" at bounding box center [244, 232] width 13 height 10
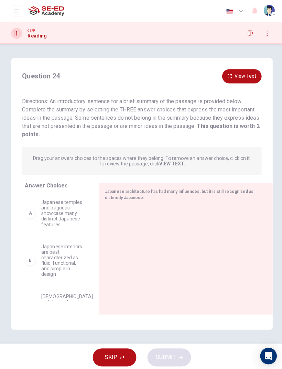
scroll to position [0, 0]
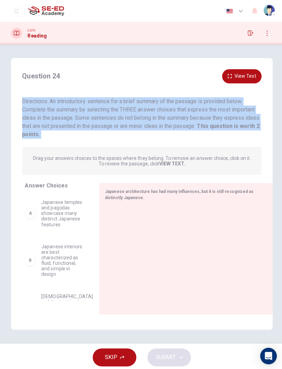
click at [27, 214] on div "A" at bounding box center [30, 212] width 11 height 11
click at [31, 212] on div "A" at bounding box center [30, 212] width 11 height 11
click at [31, 209] on div "A" at bounding box center [30, 212] width 11 height 11
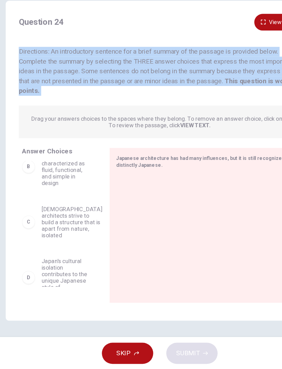
scroll to position [63, 0]
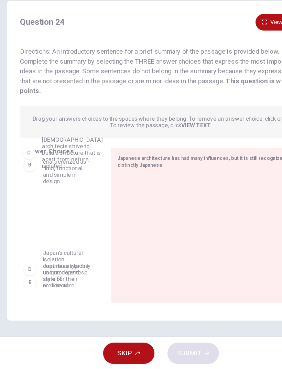
click at [36, 193] on div "A Japanese temples and pagodas showcase many distinct Japanese features B Japan…" at bounding box center [59, 246] width 68 height 106
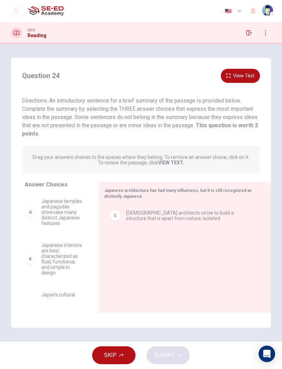
scroll to position [0, 0]
click at [174, 162] on strong "VIEW TEXT." at bounding box center [171, 163] width 26 height 6
click at [173, 164] on strong "VIEW TEXT." at bounding box center [171, 163] width 26 height 6
click at [169, 161] on strong "VIEW TEXT." at bounding box center [171, 163] width 26 height 6
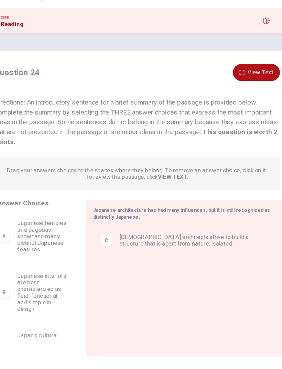
click at [145, 150] on div "Drag your answers choices to the spaces where they belong. To remove an answer …" at bounding box center [141, 160] width 238 height 28
click at [158, 160] on strong "VIEW TEXT." at bounding box center [171, 163] width 26 height 6
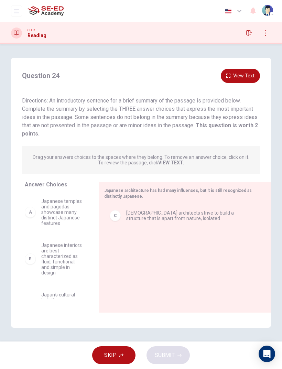
click at [169, 164] on strong "VIEW TEXT." at bounding box center [171, 163] width 26 height 6
click at [172, 166] on div "Drag your answers choices to the spaces where they belong. To remove an answer …" at bounding box center [141, 160] width 238 height 28
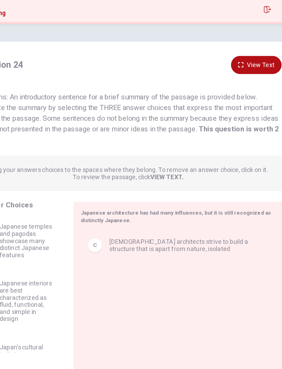
click at [221, 69] on button "View Text" at bounding box center [240, 76] width 39 height 14
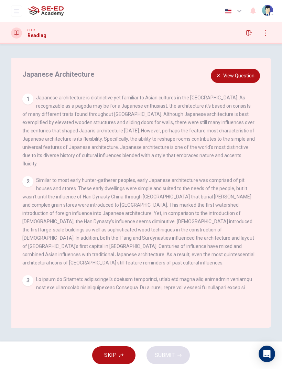
click at [224, 82] on button "View Question" at bounding box center [235, 76] width 49 height 14
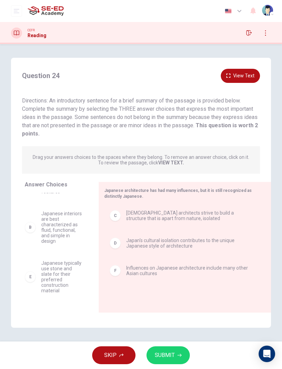
scroll to position [32, 0]
click at [175, 245] on button "SUBMIT" at bounding box center [168, 355] width 43 height 18
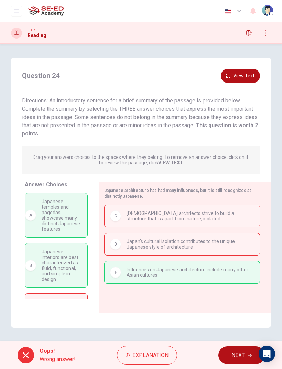
scroll to position [0, 0]
click at [247, 245] on button "NEXT" at bounding box center [241, 355] width 46 height 18
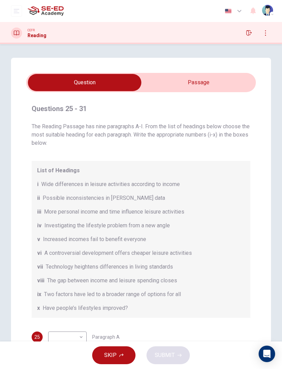
click at [253, 212] on div "Questions 25 - 31 The Reading Passage has nine paragraphs A-I. From the list of…" at bounding box center [141, 281] width 230 height 366
click at [13, 11] on button "open mobile menu" at bounding box center [16, 11] width 11 height 11
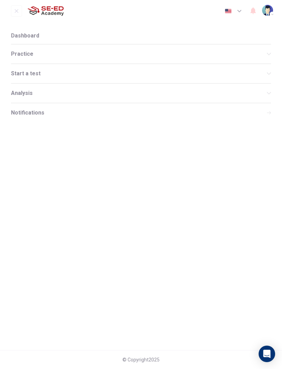
click at [24, 39] on li "Dashboard" at bounding box center [141, 36] width 260 height 17
